Goal: Task Accomplishment & Management: Complete application form

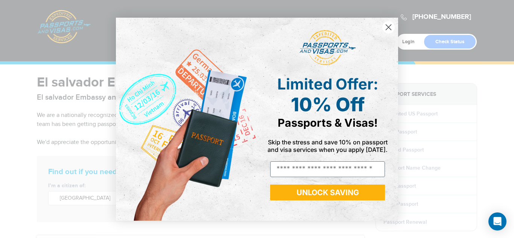
click at [390, 30] on circle "Close dialog" at bounding box center [389, 27] width 12 height 12
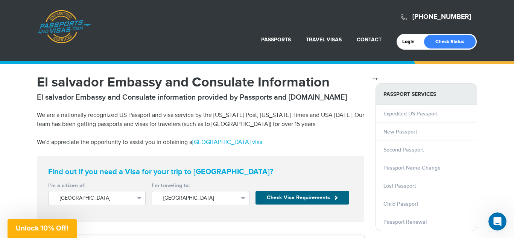
scroll to position [15, 0]
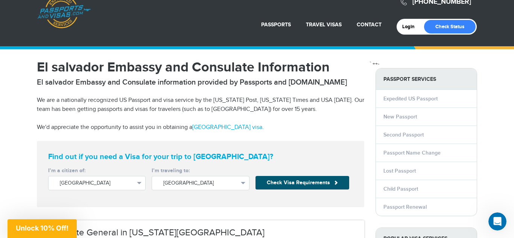
click at [304, 179] on button "Check Visa Requirements" at bounding box center [303, 183] width 94 height 14
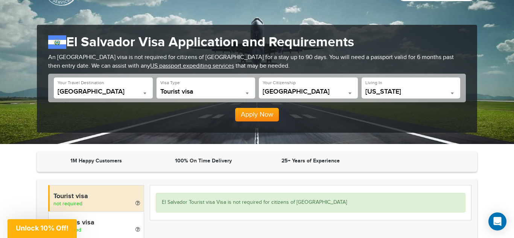
scroll to position [55, 0]
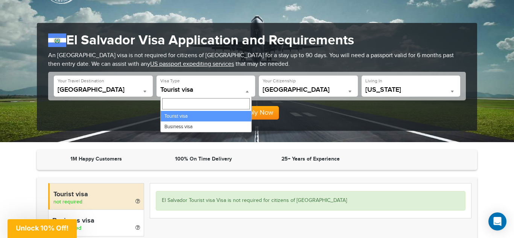
click at [247, 94] on span at bounding box center [248, 92] width 8 height 10
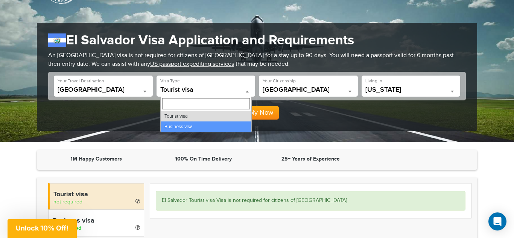
select select "*****"
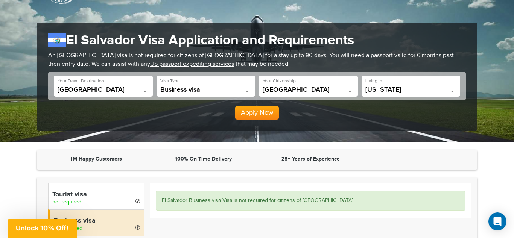
click at [246, 118] on button "Apply Now" at bounding box center [257, 113] width 44 height 14
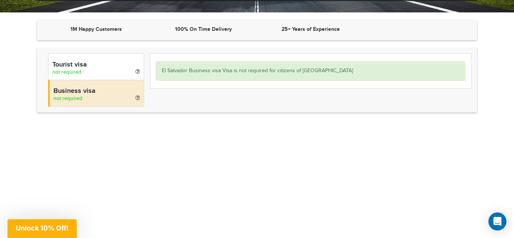
scroll to position [195, 0]
